Goal: Transaction & Acquisition: Obtain resource

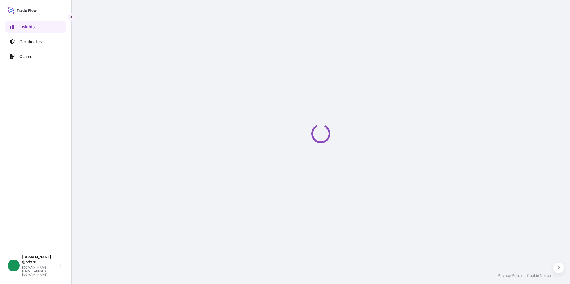
select select "2025"
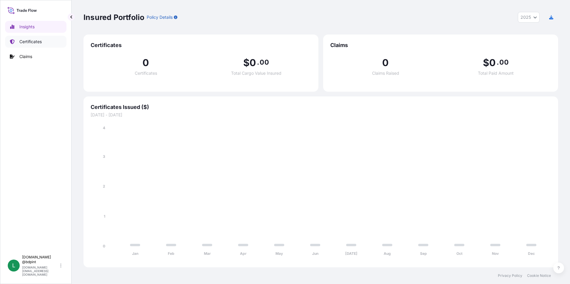
click at [36, 45] on link "Certificates" at bounding box center [35, 42] width 61 height 12
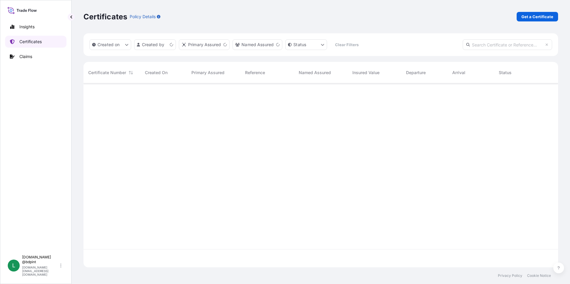
scroll to position [183, 470]
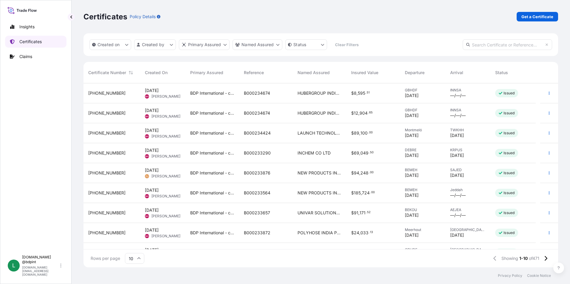
click at [23, 38] on link "Certificates" at bounding box center [35, 42] width 61 height 12
click at [521, 16] on link "Get a Certificate" at bounding box center [537, 17] width 41 height 10
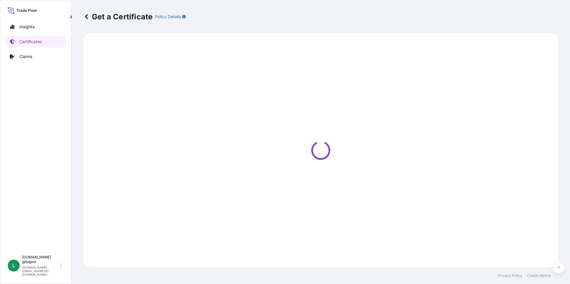
select select "Barge"
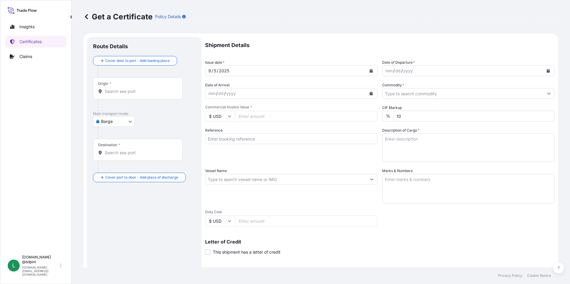
click at [547, 72] on icon "Calendar" at bounding box center [548, 71] width 3 height 4
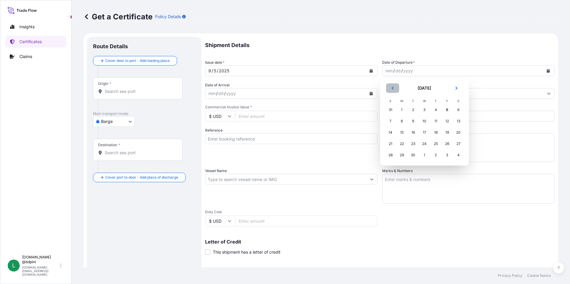
click at [388, 88] on button "Previous" at bounding box center [392, 88] width 13 height 10
click at [389, 164] on div "31" at bounding box center [390, 166] width 11 height 11
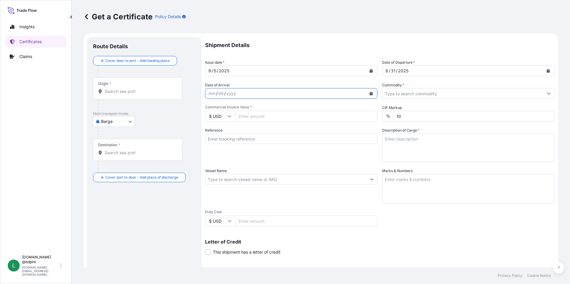
click at [367, 96] on button "Calendar" at bounding box center [371, 94] width 10 height 10
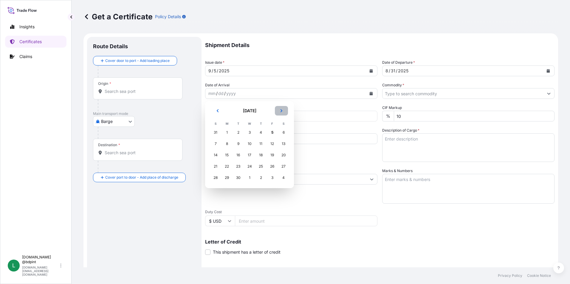
click at [281, 111] on icon "Next" at bounding box center [282, 111] width 4 height 4
click at [253, 132] on div "1" at bounding box center [249, 132] width 11 height 11
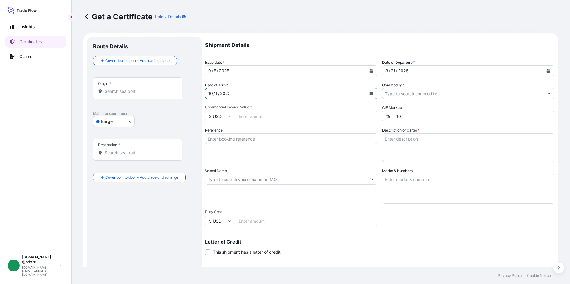
click at [458, 95] on input "Commodity *" at bounding box center [462, 93] width 161 height 11
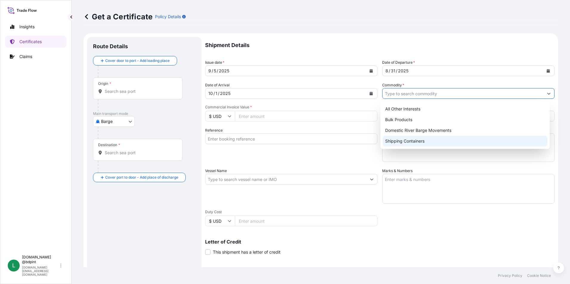
click at [403, 144] on div "Shipping Containers" at bounding box center [465, 141] width 165 height 11
type input "Shipping Containers"
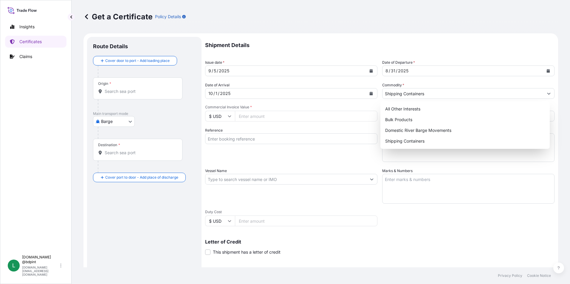
click at [272, 120] on input "Commercial Invoice Value *" at bounding box center [306, 116] width 142 height 11
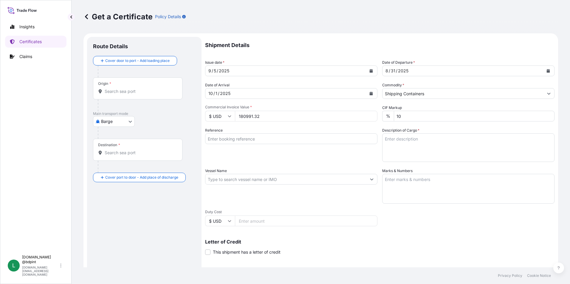
type input "180991.32"
click at [236, 137] on input "Reference" at bounding box center [291, 139] width 172 height 11
paste input "80000108486"
click at [255, 137] on input "80000108486" at bounding box center [291, 139] width 172 height 11
paste input "KYSKY-25020"
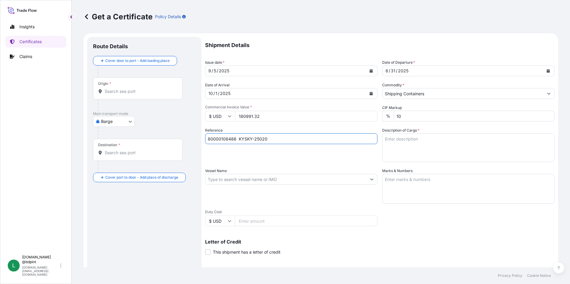
type input "80000108486 KYSKY-25020"
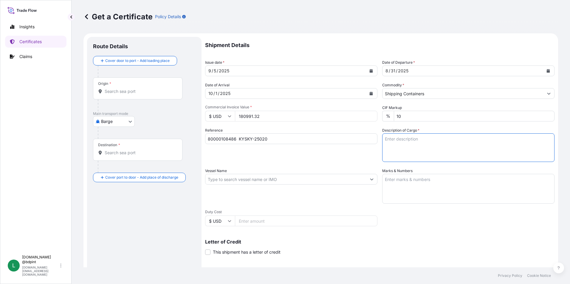
click at [406, 137] on textarea "Description of Cargo *" at bounding box center [468, 148] width 172 height 29
paste textarea "KYA-713 5318B\260"
click at [446, 159] on textarea "KYA-713 5318B\260" at bounding box center [468, 148] width 172 height 29
paste textarea "KYA-367 A33\260"
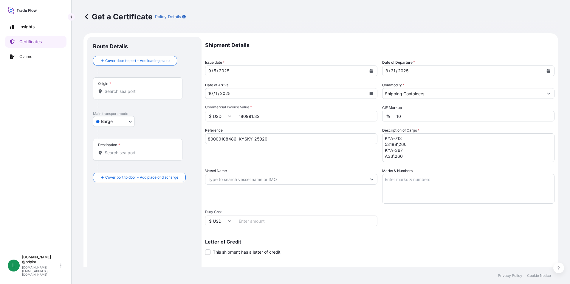
click at [426, 157] on textarea "KYA-713 5318B\260 KYA-367 A33\260" at bounding box center [468, 148] width 172 height 29
paste textarea "LUBRIZOL® 810, STD BLACK & YELLOW 810\260"
drag, startPoint x: 473, startPoint y: 159, endPoint x: 481, endPoint y: 160, distance: 8.4
click at [473, 159] on textarea "KYA-713 5318B\260 KYA-367 A33\260 LUBRIZOL® 810, STD BLACK & YELLOW 810\260" at bounding box center [468, 148] width 172 height 29
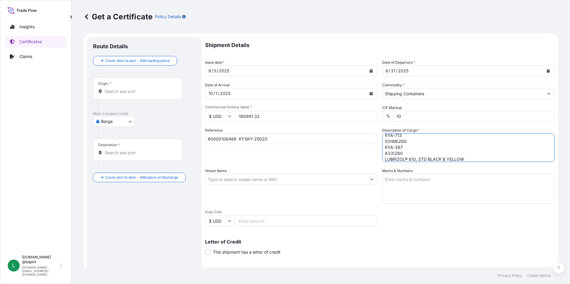
scroll to position [10, 0]
paste textarea "LUBRICATING OIL ADDITIVES"
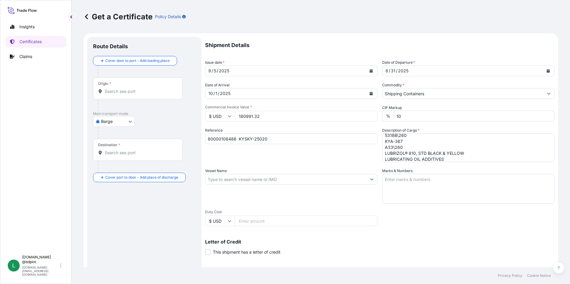
click at [460, 158] on textarea "KYA-713 5318B\260 KYA-367 A33\260 LUBRIZOL® 810, STD BLACK & YELLOW LUBRICATING…" at bounding box center [468, 148] width 172 height 29
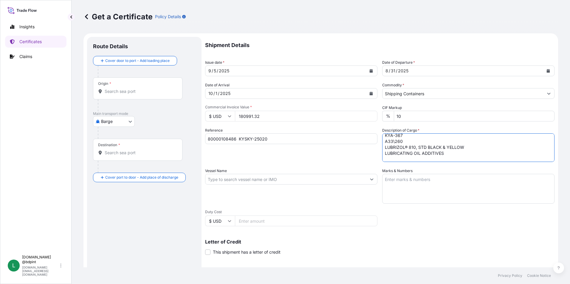
paste textarea "72 DRUMS"
type textarea "KYA-713 5318B\260 KYA-367 A33\260 LUBRIZOL® 810, STD BLACK & YELLOW LUBRICATING…"
click at [250, 183] on input "Vessel Name" at bounding box center [285, 179] width 161 height 11
paste input "MSC [PERSON_NAME]"
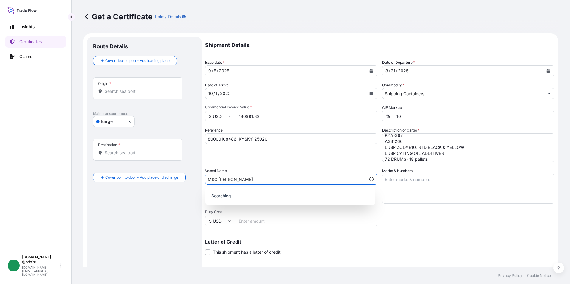
type input "MSC [PERSON_NAME]"
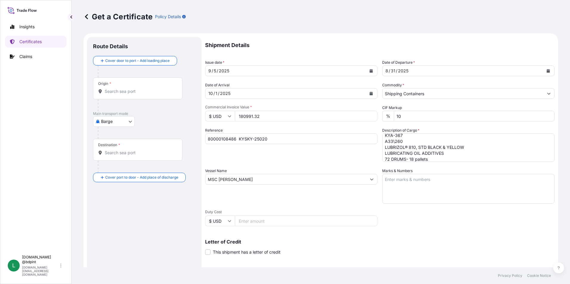
click at [451, 250] on div "Letter of Credit This shipment has a letter of credit Letter of credit * Letter…" at bounding box center [379, 248] width 349 height 16
click at [120, 119] on body "Insights Certificates Claims L [DOMAIN_NAME] @bdpint [DOMAIN_NAME][EMAIL_ADDRES…" at bounding box center [285, 142] width 570 height 284
click at [124, 170] on span "Ocean Vessel" at bounding box center [117, 169] width 27 height 6
select select "Ocean Vessel"
click at [114, 91] on input "Origin *" at bounding box center [140, 94] width 70 height 6
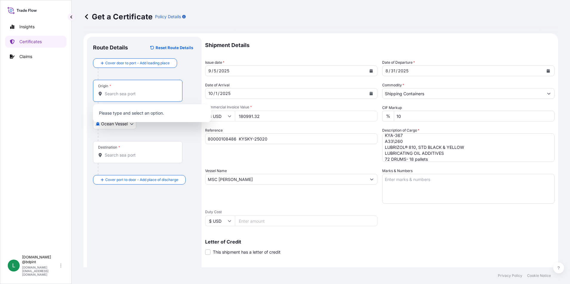
paste input "USLGB"
click at [144, 115] on span "USLGB - [GEOGRAPHIC_DATA], [GEOGRAPHIC_DATA]" at bounding box center [159, 115] width 93 height 12
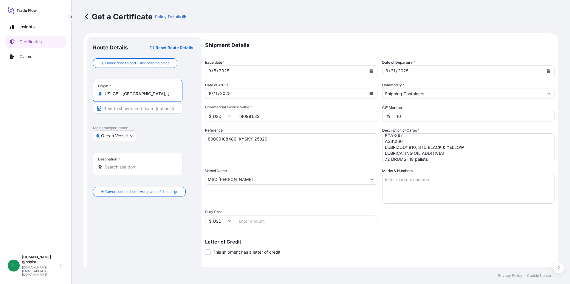
type input "USLGB - [GEOGRAPHIC_DATA], [GEOGRAPHIC_DATA]"
click at [127, 160] on div "Destination *" at bounding box center [137, 164] width 89 height 22
click at [127, 164] on input "Destination *" at bounding box center [140, 167] width 70 height 6
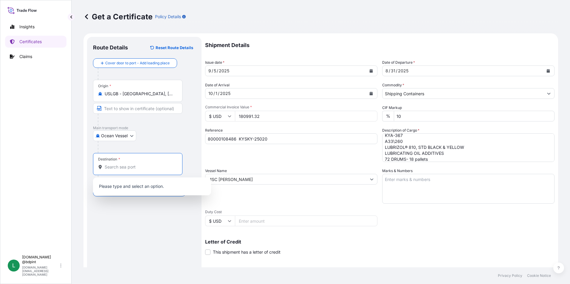
paste input "KRPUS"
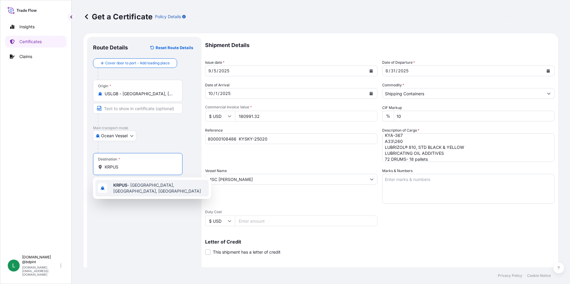
click at [147, 184] on span "KRPUS - [GEOGRAPHIC_DATA], [GEOGRAPHIC_DATA], [GEOGRAPHIC_DATA]" at bounding box center [159, 188] width 93 height 12
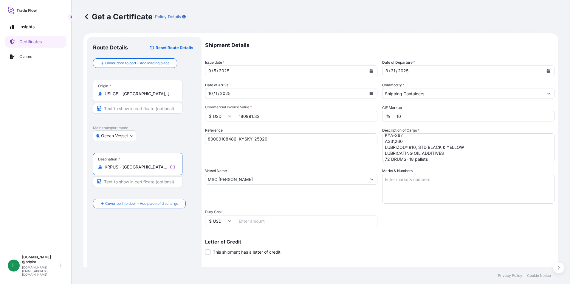
type input "KRPUS - [GEOGRAPHIC_DATA], [GEOGRAPHIC_DATA], [GEOGRAPHIC_DATA]"
click at [167, 240] on div "Route Details Reset Route Details Cover door to port - Add loading place Place …" at bounding box center [144, 187] width 103 height 289
click at [430, 216] on div "Shipment Details Issue date * [DATE] Date of Departure * [DATE] Date of Arrival…" at bounding box center [379, 179] width 349 height 284
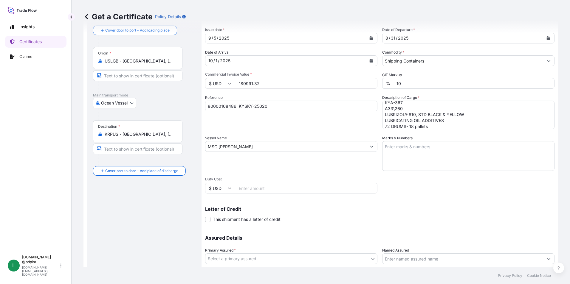
scroll to position [74, 0]
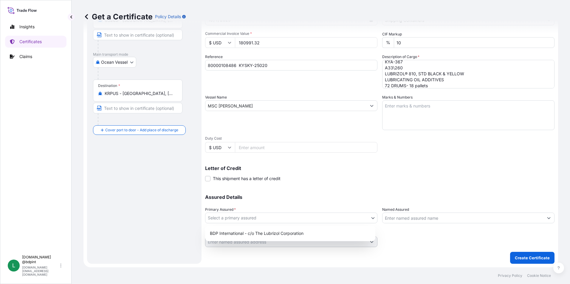
click at [315, 223] on body "1 option available. 0 options available. 1 option available. Insights Certifica…" at bounding box center [285, 142] width 570 height 284
click at [297, 233] on div "BDP International - c/o The Lubrizol Corporation" at bounding box center [289, 233] width 165 height 11
select select "31972"
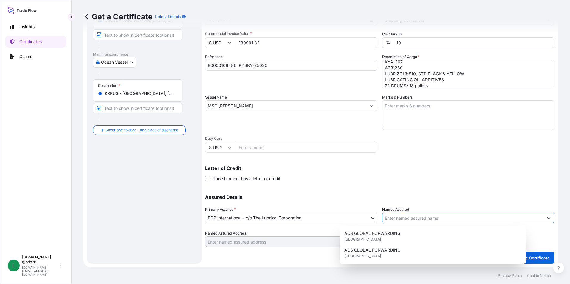
click at [414, 217] on input "Named Assured" at bounding box center [462, 218] width 161 height 11
paste input "KYODO YUSHI SKY CO LTD"
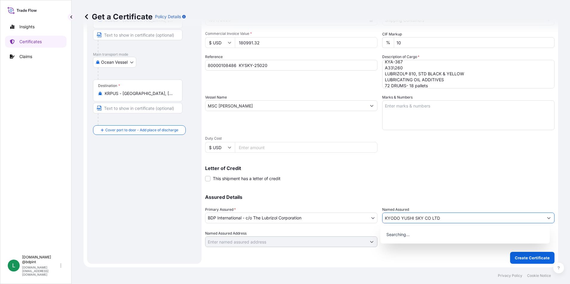
type input "KYODO YUSHI SKY CO LTD"
click at [415, 176] on div "Letter of Credit This shipment has a letter of credit Letter of credit * Letter…" at bounding box center [379, 174] width 349 height 16
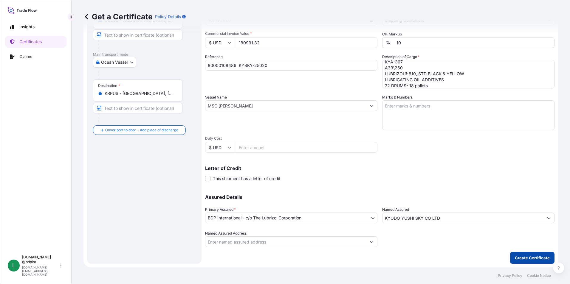
click at [535, 258] on p "Create Certificate" at bounding box center [532, 258] width 35 height 6
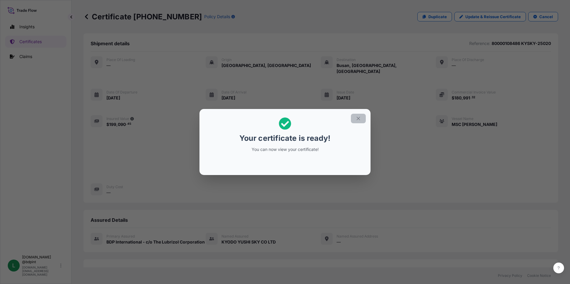
click at [358, 120] on icon "button" at bounding box center [358, 118] width 5 height 5
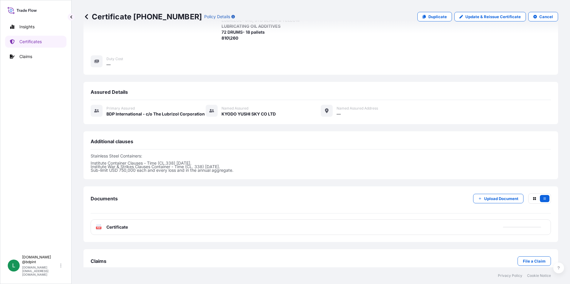
scroll to position [134, 0]
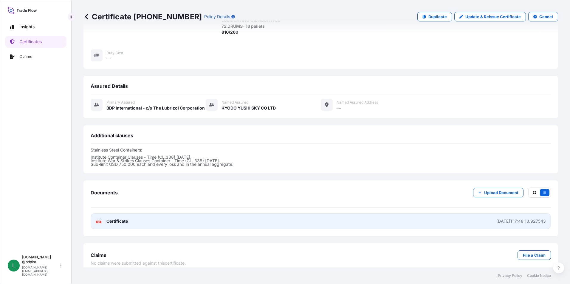
click at [300, 218] on link "PDF Certificate [DATE]T17:48:13.927543" at bounding box center [321, 221] width 460 height 15
